Goal: Information Seeking & Learning: Learn about a topic

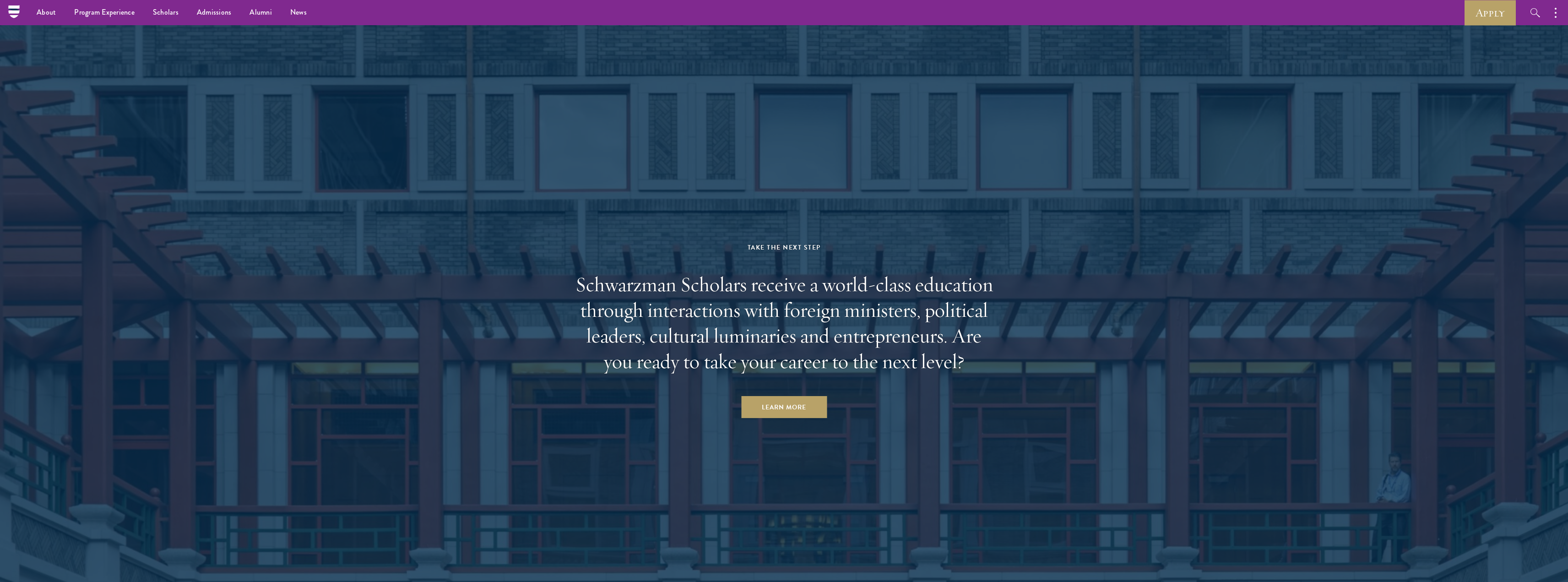
scroll to position [3919, 0]
click at [809, 400] on link "Learn More" at bounding box center [783, 411] width 86 height 22
click at [258, 14] on link "Alumni" at bounding box center [261, 13] width 41 height 25
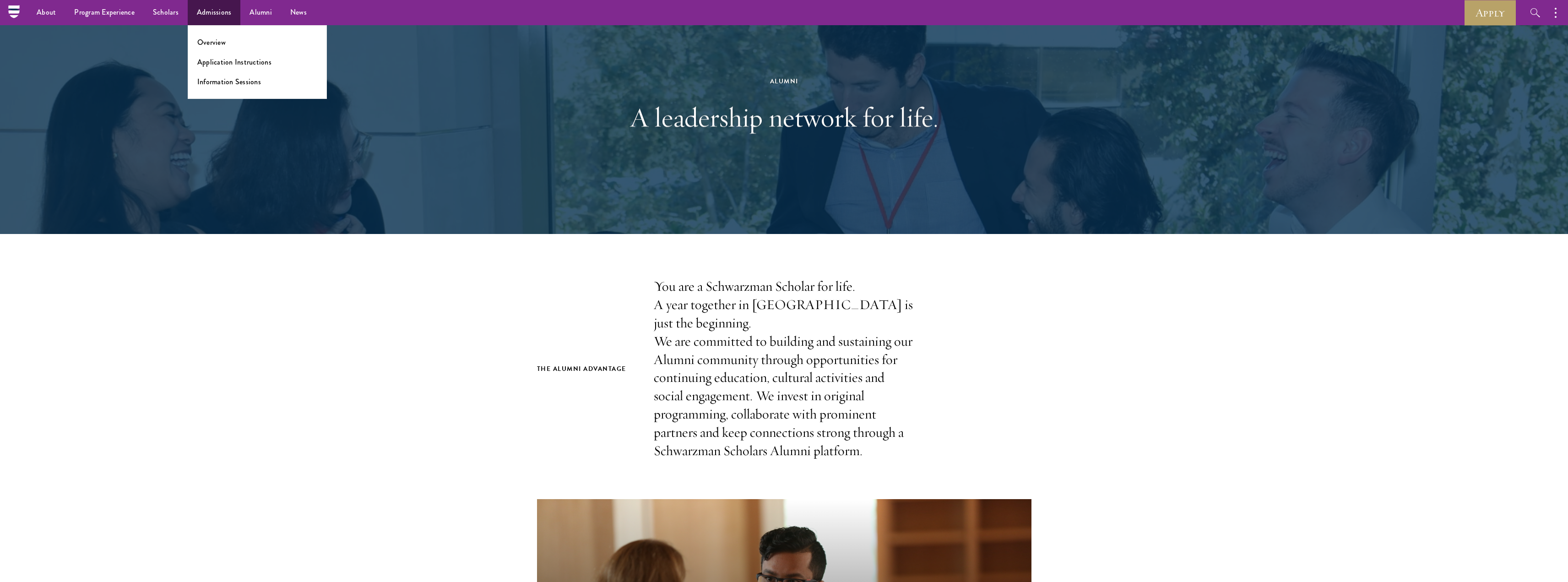
scroll to position [46, 0]
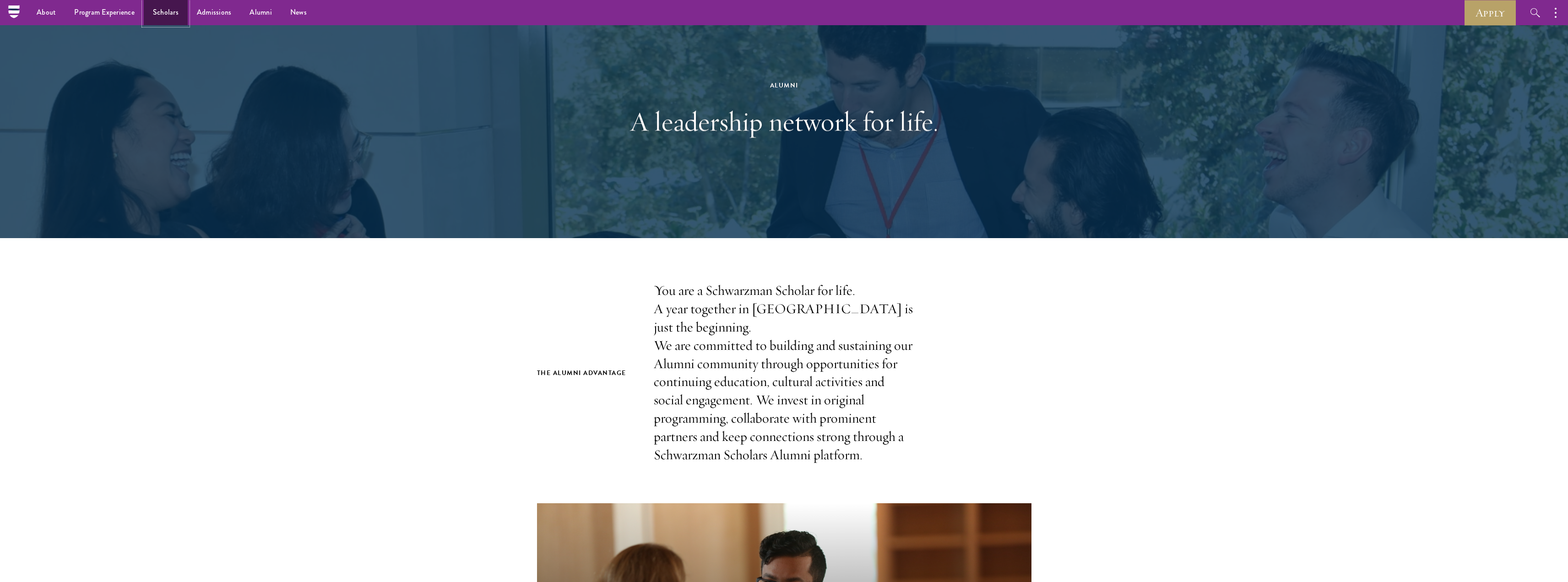
click at [169, 12] on link "Scholars" at bounding box center [166, 13] width 44 height 25
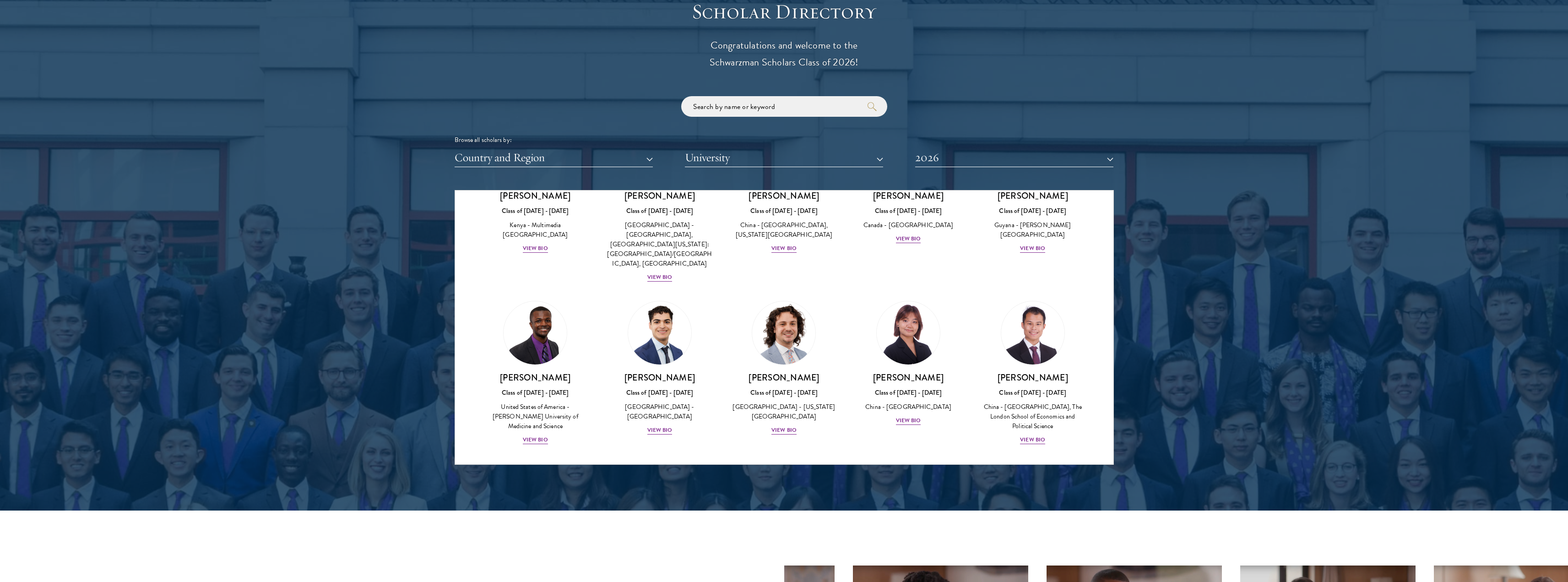
scroll to position [1438, 0]
click at [548, 165] on button "Country and Region" at bounding box center [554, 158] width 198 height 19
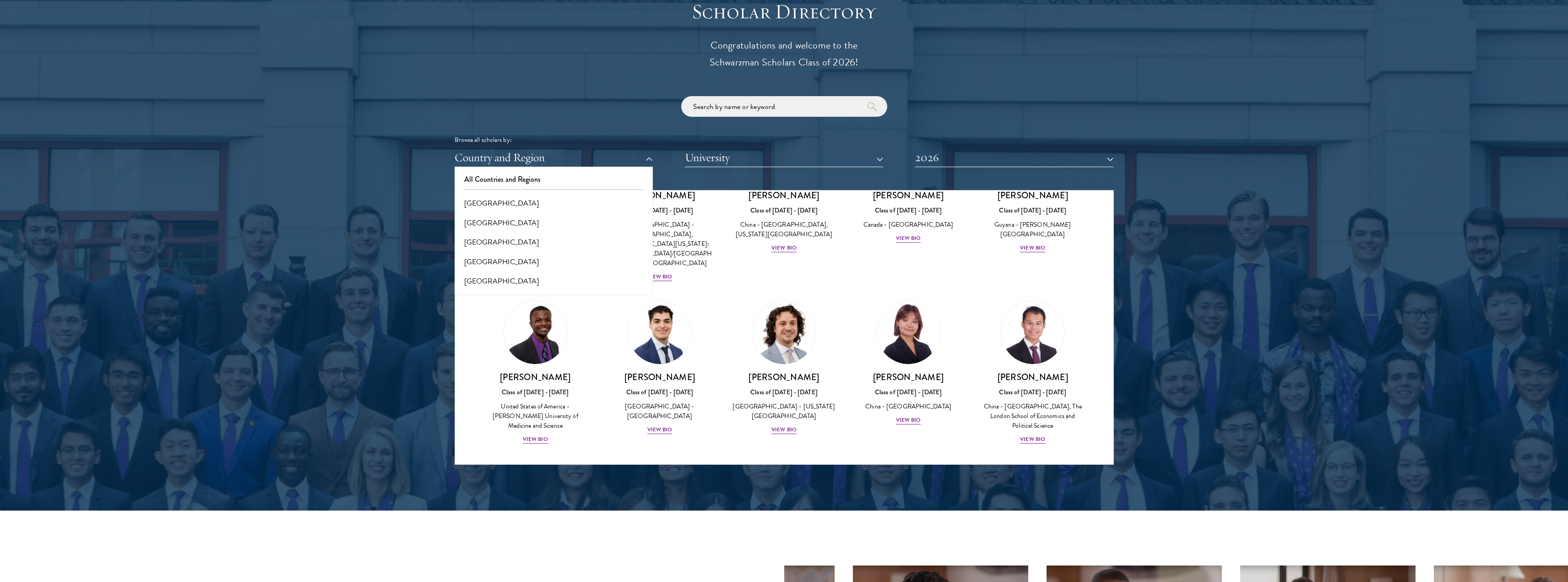
click at [453, 354] on div at bounding box center [784, 232] width 1568 height 557
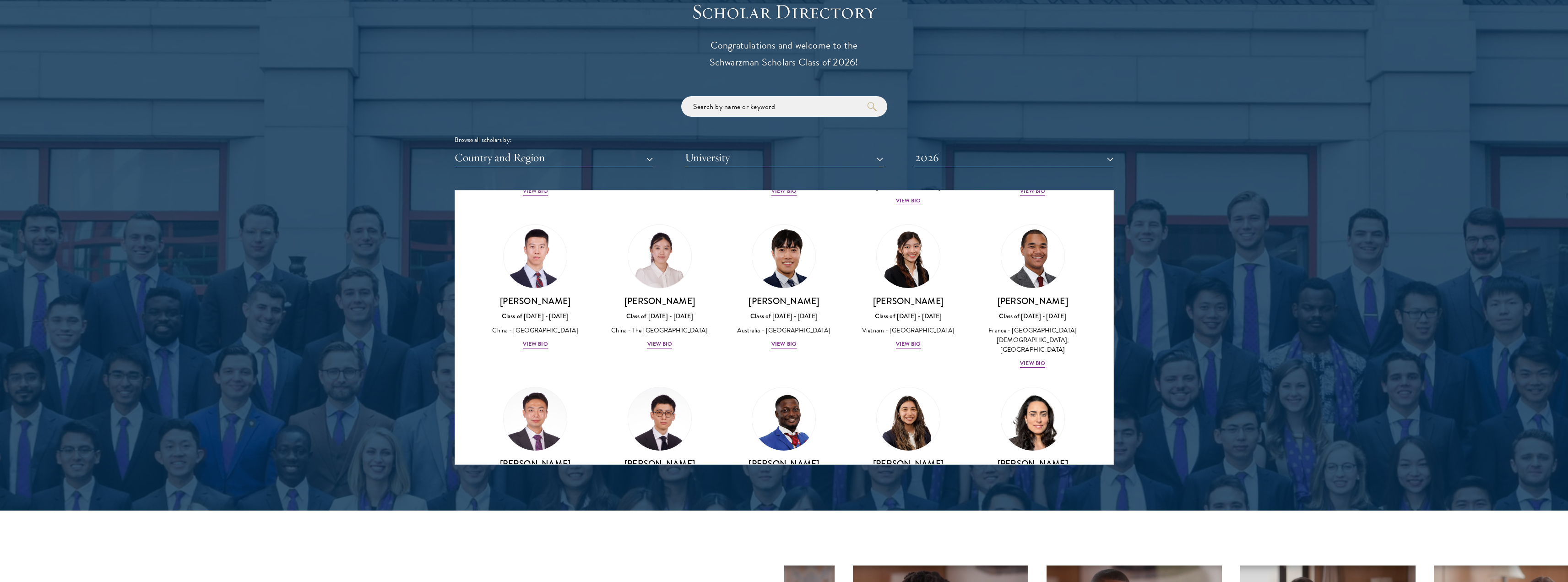
scroll to position [2537, 0]
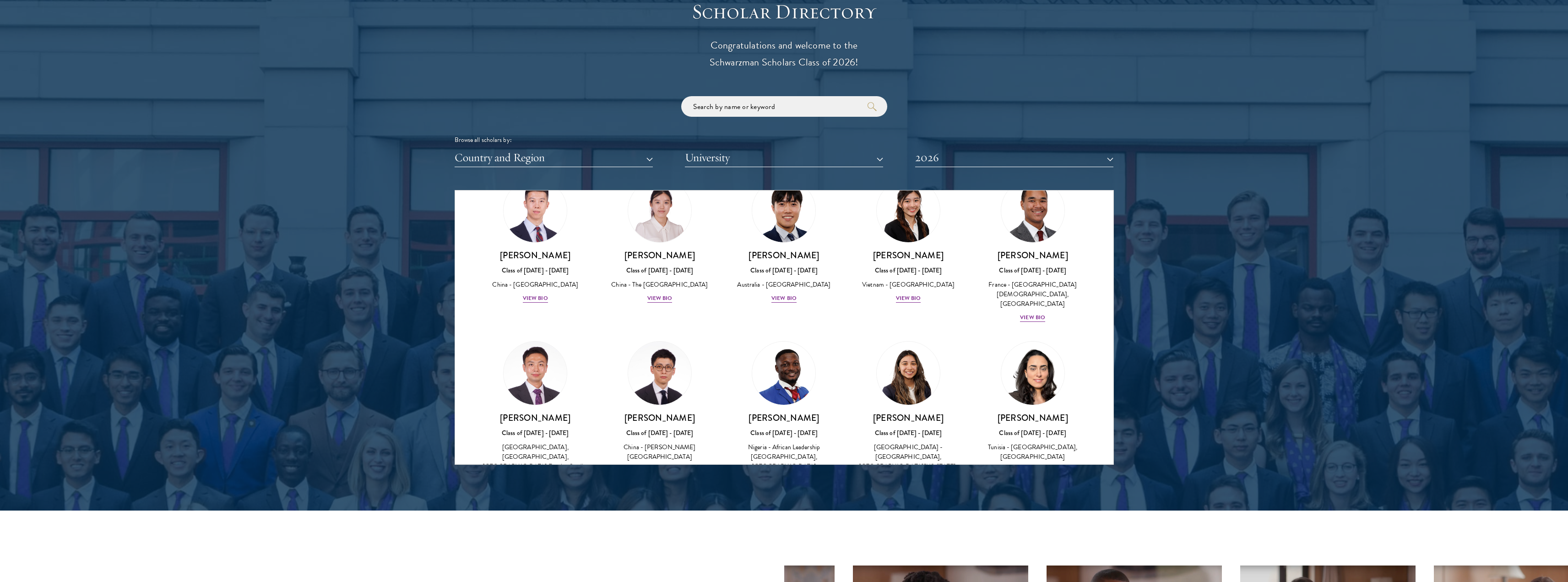
click at [469, 337] on div "Amber Class of 2025 - 2026 China - Peking University View Bio Cirenquji Class o…" at bounding box center [784, 97] width 659 height 4836
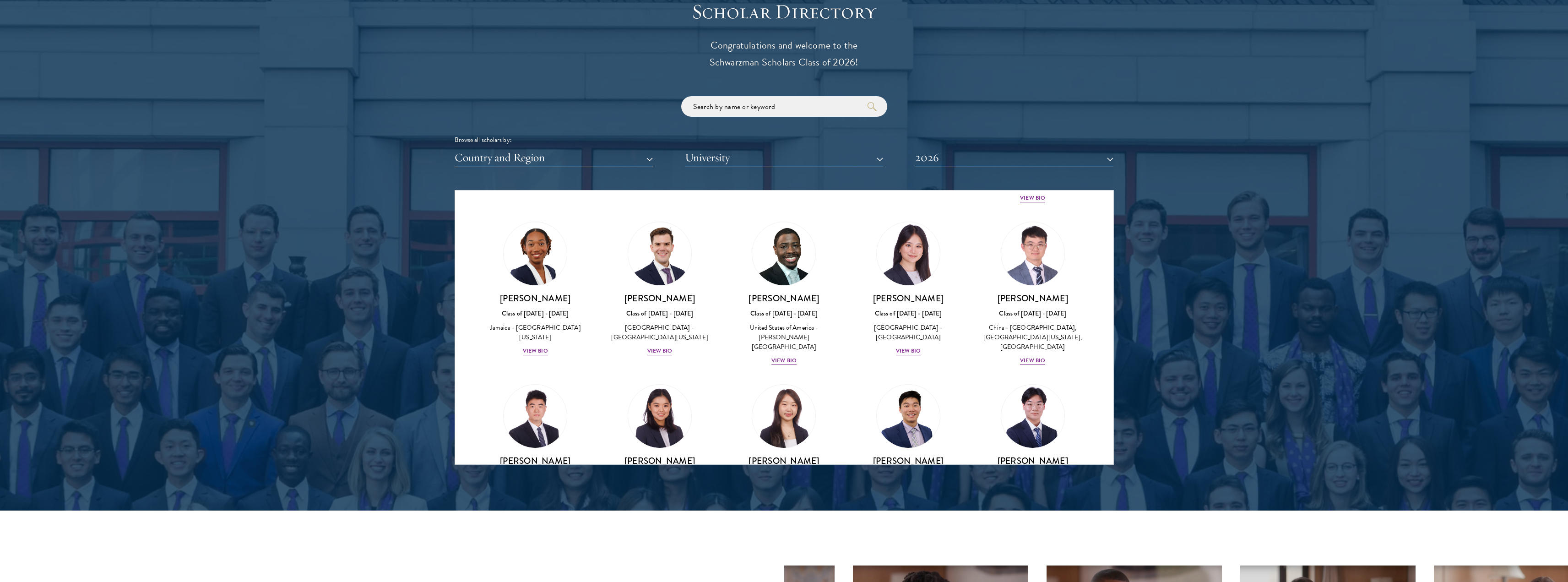
scroll to position [4324, 0]
click at [936, 154] on button "2026" at bounding box center [1014, 158] width 198 height 19
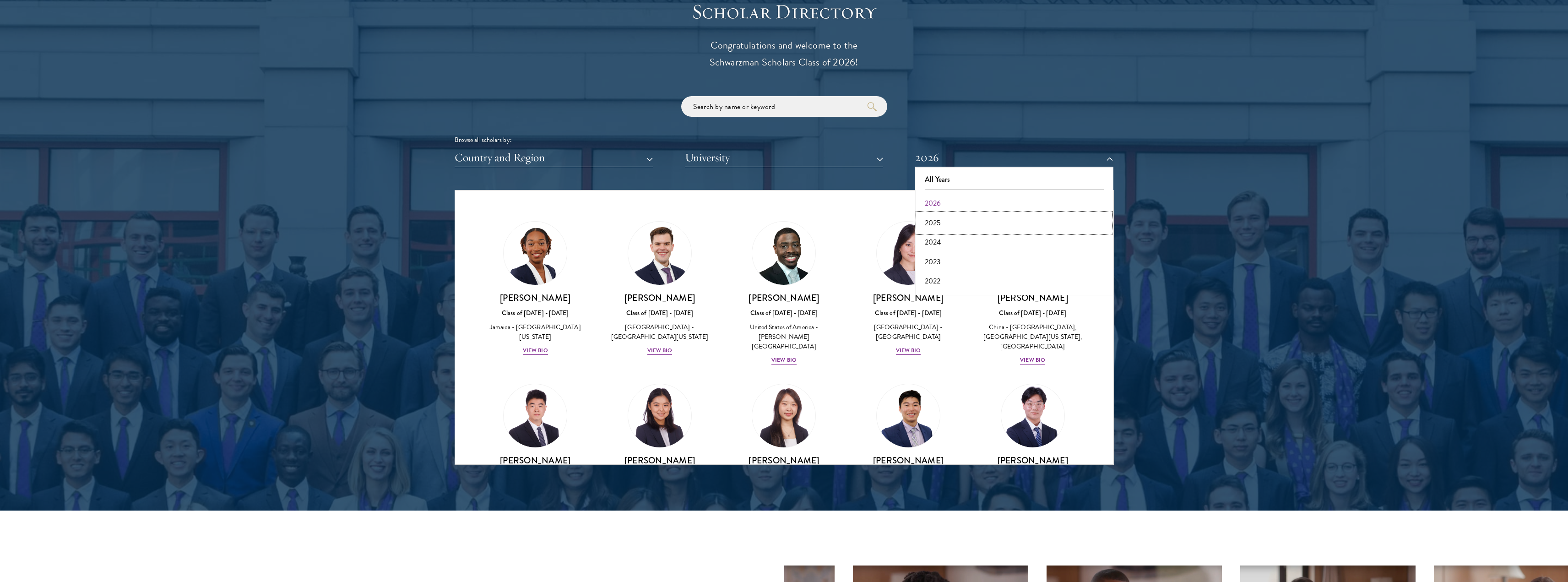
click at [949, 219] on button "2025" at bounding box center [1014, 223] width 193 height 19
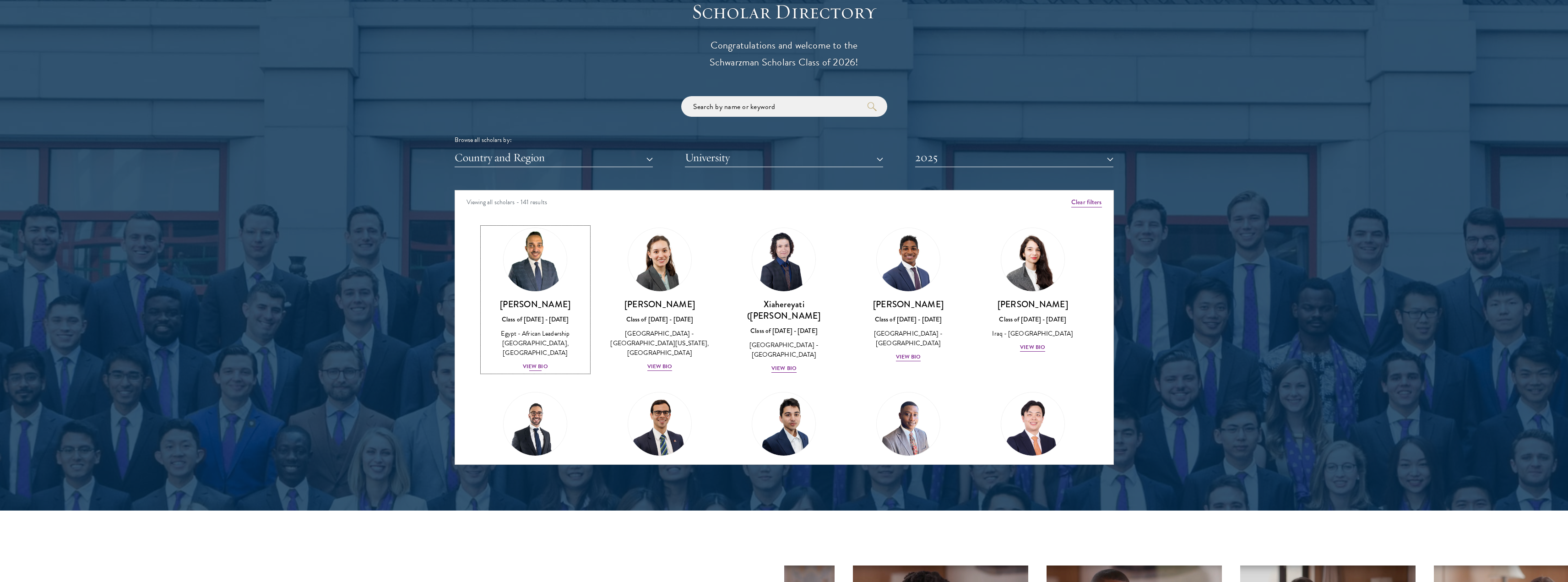
click at [527, 363] on div "View Bio" at bounding box center [535, 367] width 25 height 8
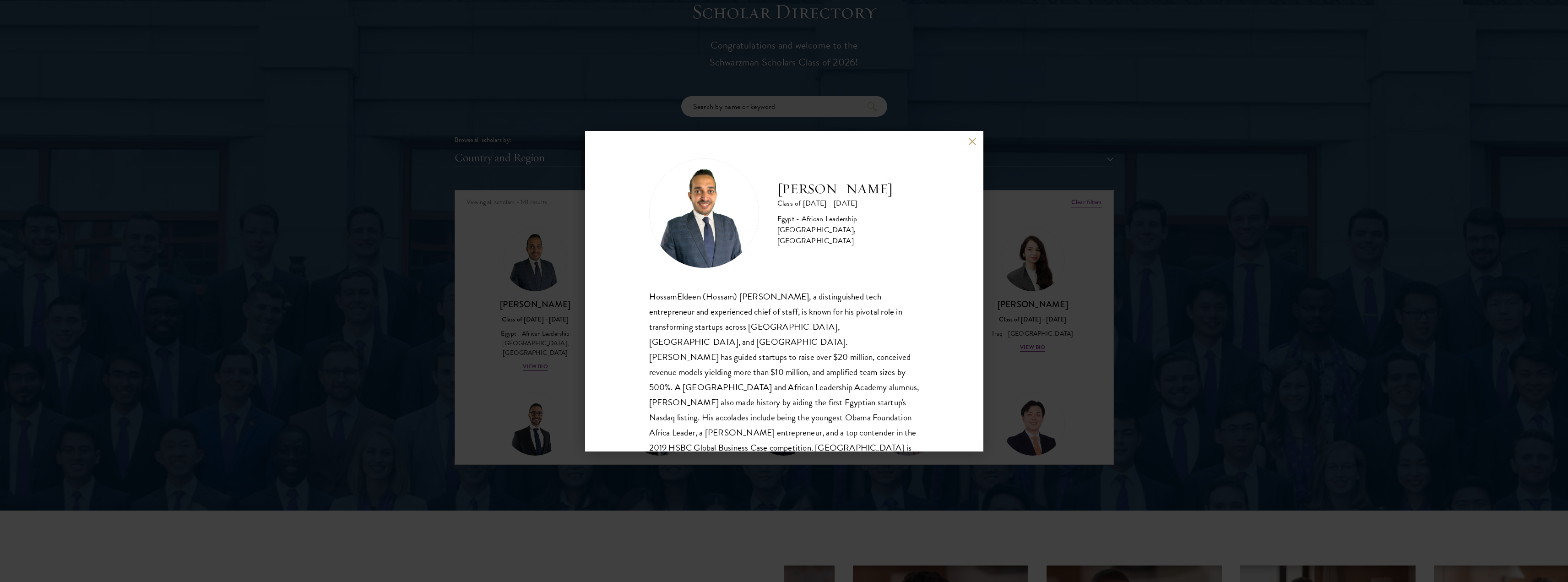
scroll to position [16, 0]
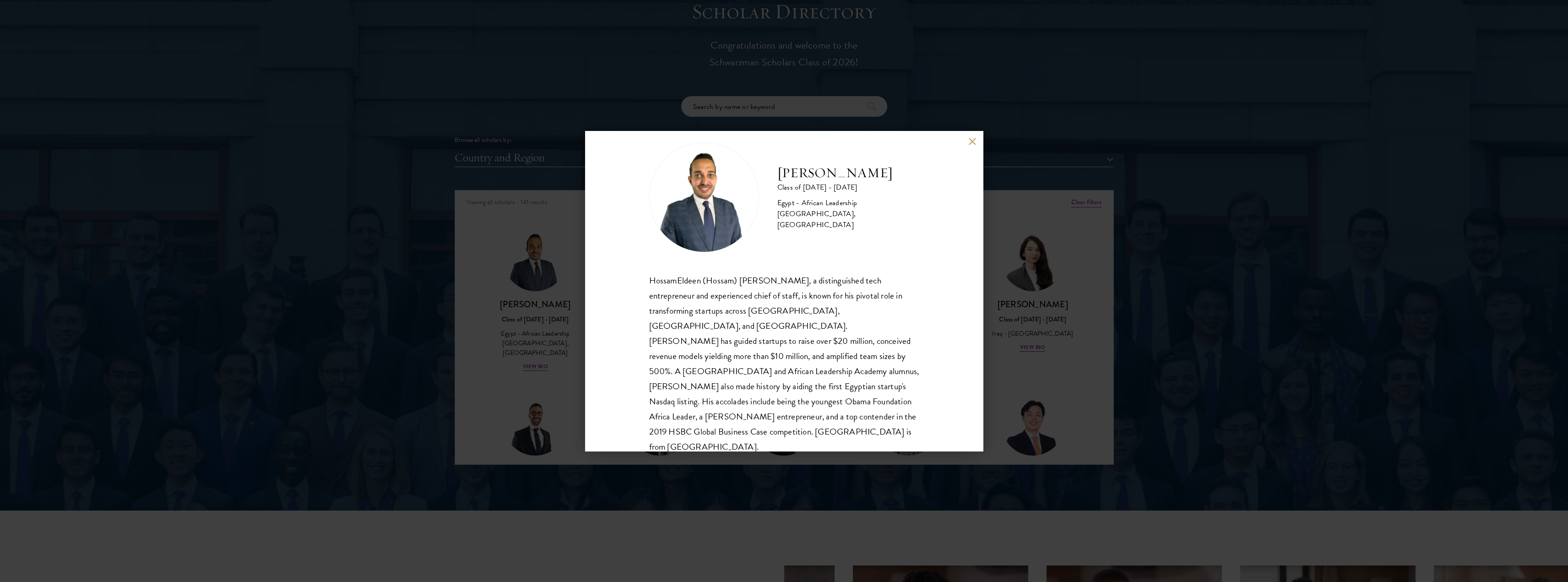
click at [1211, 216] on div "HossamEldeen Abdelfatah Class of 2024 - 2025 Egypt - African Leadership Univers…" at bounding box center [784, 291] width 1568 height 582
